Goal: Navigation & Orientation: Find specific page/section

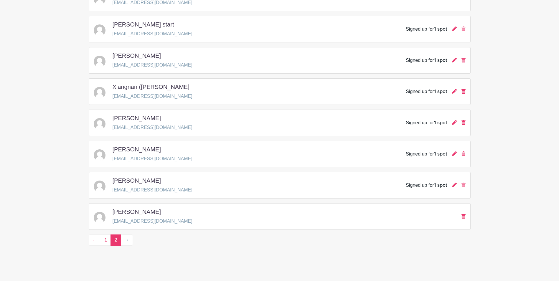
scroll to position [213, 0]
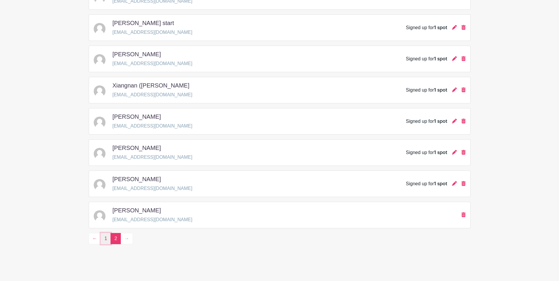
click at [105, 241] on link "1" at bounding box center [106, 238] width 10 height 11
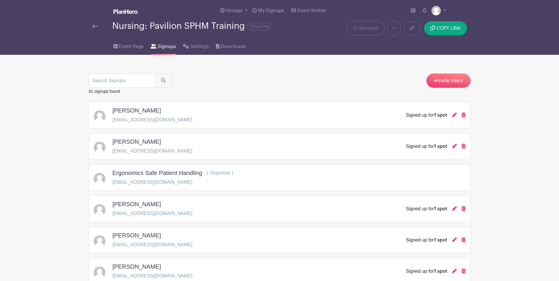
click at [134, 12] on img at bounding box center [126, 11] width 24 height 5
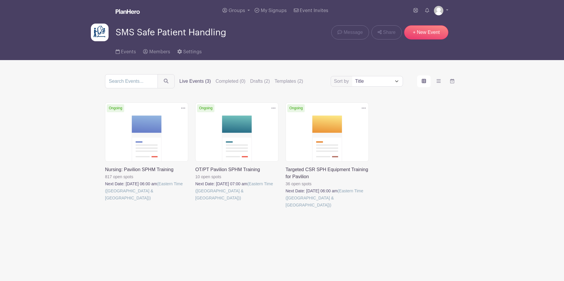
click at [195, 202] on link at bounding box center [195, 202] width 0 height 0
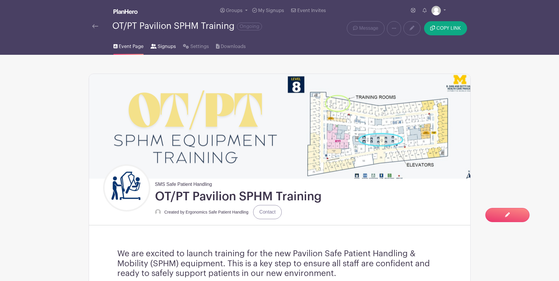
click at [159, 45] on span "Signups" at bounding box center [167, 46] width 18 height 7
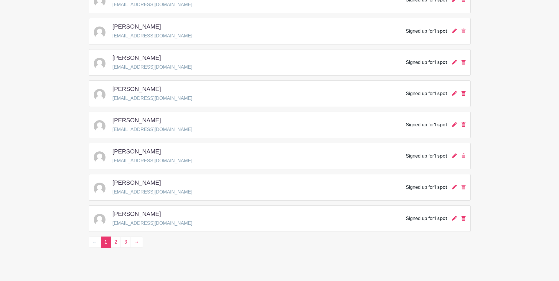
scroll to position [806, 0]
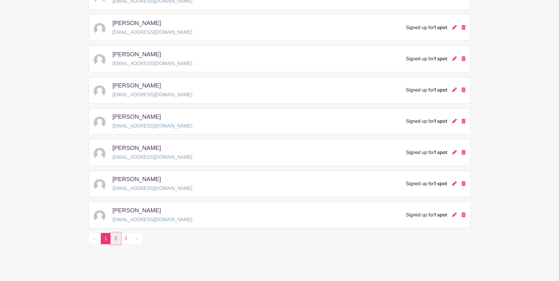
click at [112, 241] on link "2" at bounding box center [116, 238] width 10 height 11
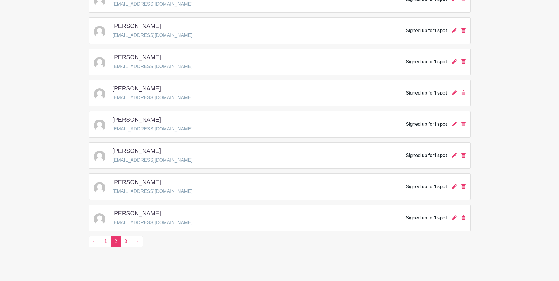
scroll to position [806, 0]
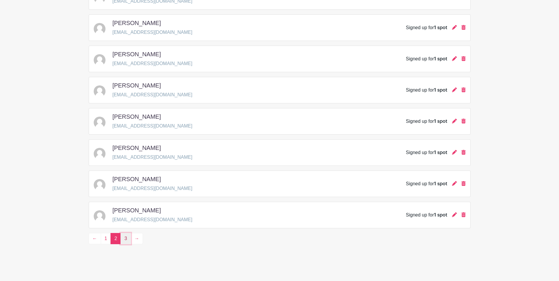
click at [128, 242] on link "3" at bounding box center [126, 238] width 10 height 11
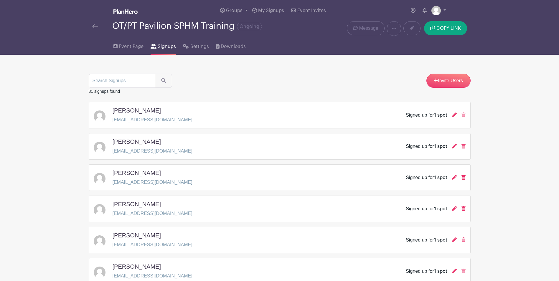
click at [124, 15] on link at bounding box center [126, 12] width 24 height 10
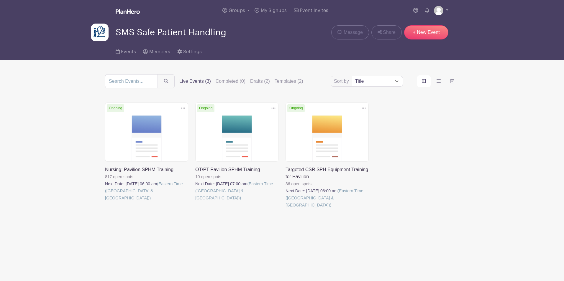
click at [285, 209] on link at bounding box center [285, 209] width 0 height 0
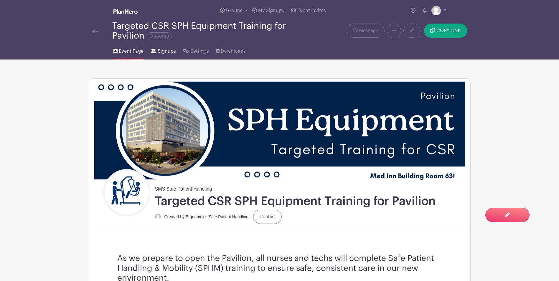
click at [163, 54] on span "Signups" at bounding box center [167, 51] width 18 height 7
